Goal: Transaction & Acquisition: Download file/media

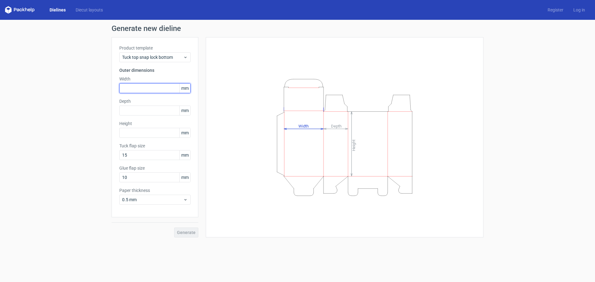
click at [134, 91] on input "text" at bounding box center [154, 88] width 71 height 10
type input "131"
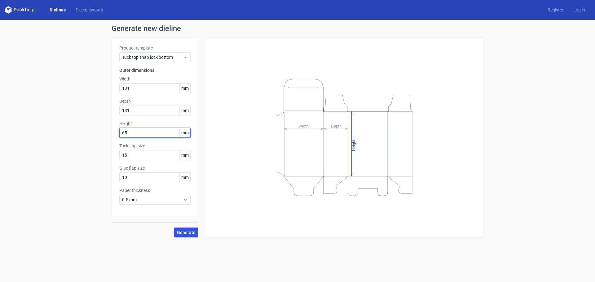
type input "65"
click at [188, 235] on span "Generate" at bounding box center [186, 233] width 19 height 4
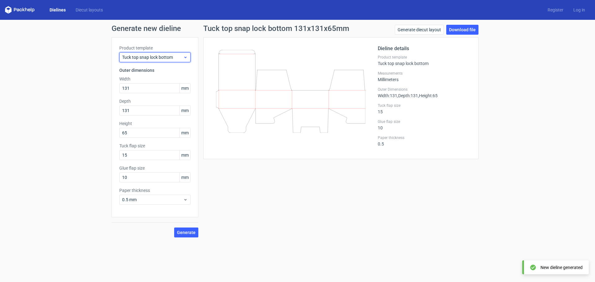
click at [180, 57] on span "Tuck top snap lock bottom" at bounding box center [152, 57] width 61 height 6
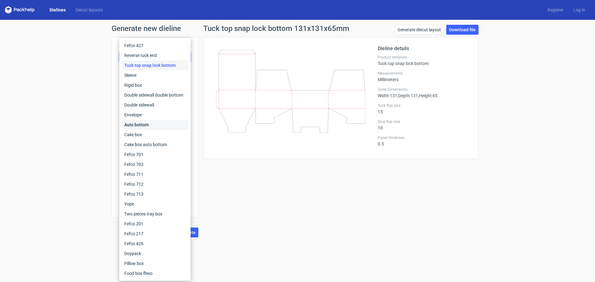
click at [151, 123] on div "Auto bottom" at bounding box center [155, 125] width 66 height 10
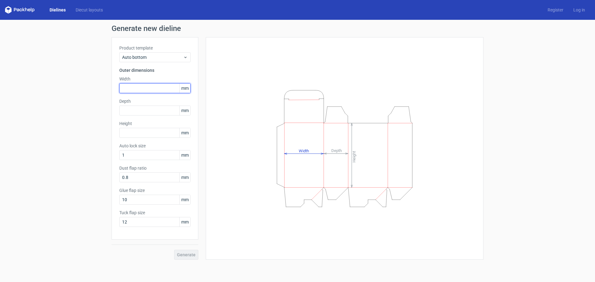
click at [149, 90] on input "text" at bounding box center [154, 88] width 71 height 10
type input "131"
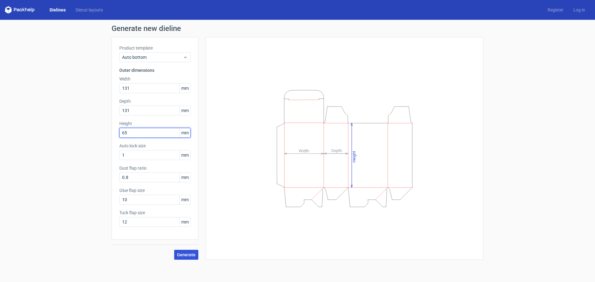
type input "65"
click at [183, 258] on button "Generate" at bounding box center [186, 255] width 24 height 10
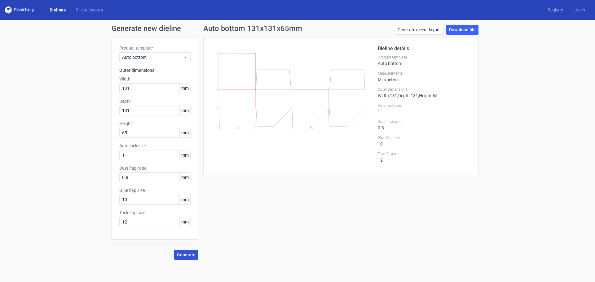
click at [183, 257] on span "Generate" at bounding box center [186, 255] width 19 height 4
click at [458, 32] on link "Download file" at bounding box center [462, 30] width 32 height 10
